Goal: Find specific page/section: Find specific page/section

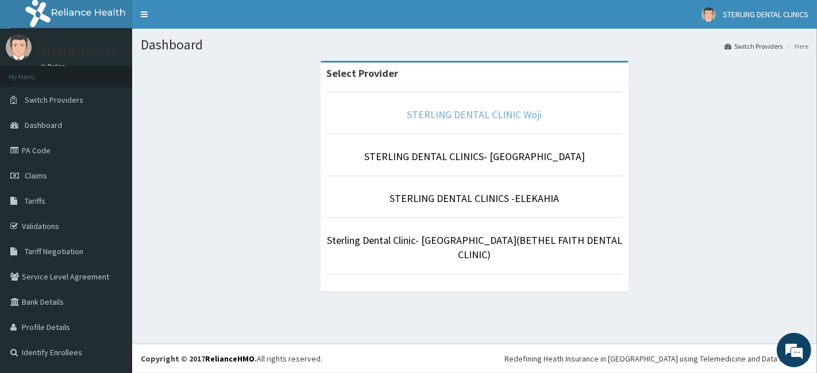
click at [488, 114] on link "STERLING DENTAL CLINIC Woji" at bounding box center [474, 114] width 135 height 13
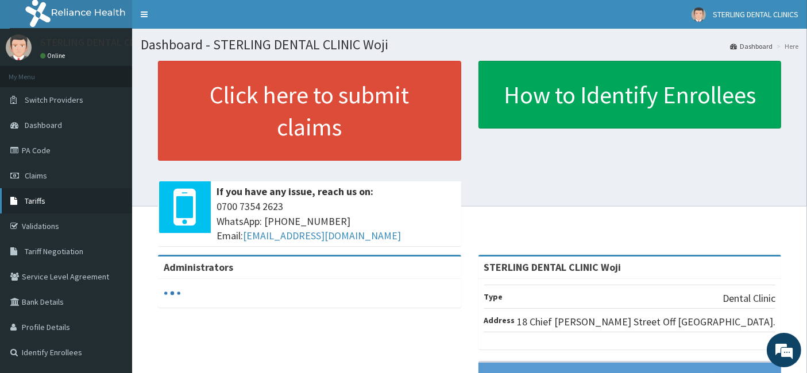
click at [39, 198] on span "Tariffs" at bounding box center [35, 201] width 21 height 10
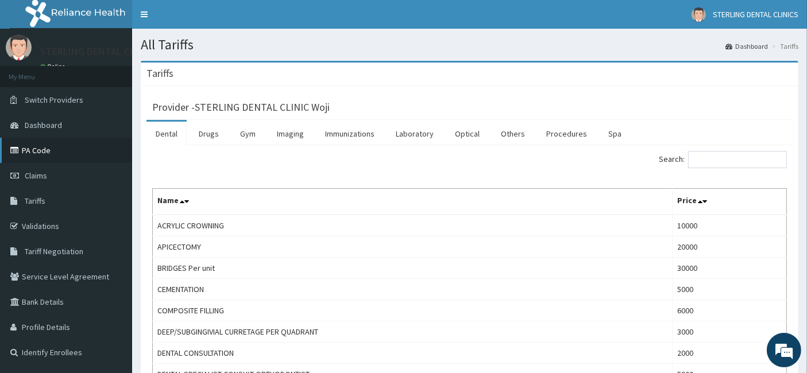
click at [37, 147] on link "PA Code" at bounding box center [66, 150] width 132 height 25
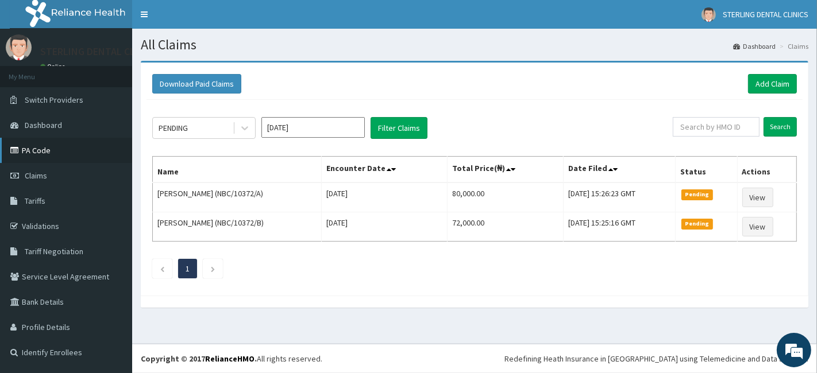
click at [36, 143] on link "PA Code" at bounding box center [66, 150] width 132 height 25
